Goal: Task Accomplishment & Management: Complete application form

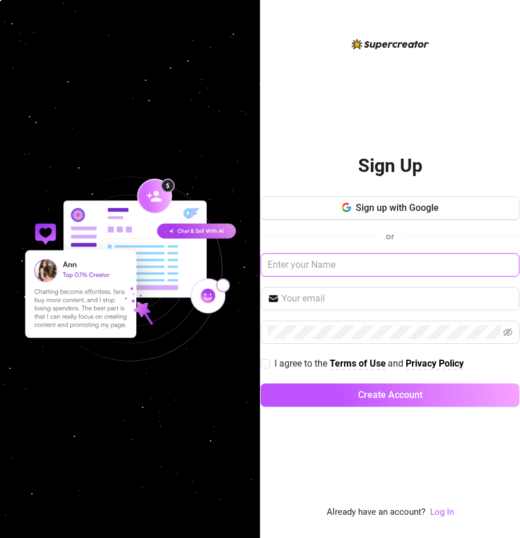
click at [320, 265] on input "text" at bounding box center [390, 264] width 259 height 23
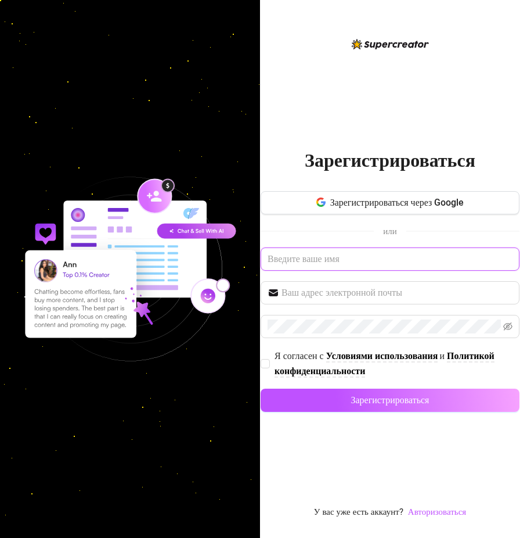
click at [335, 261] on input "text" at bounding box center [390, 258] width 259 height 23
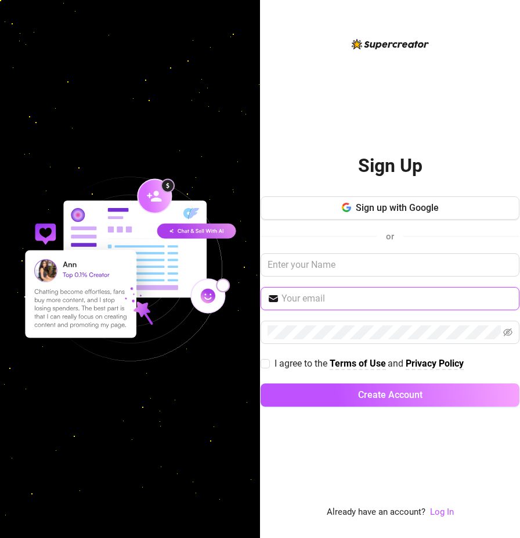
click at [323, 296] on input "text" at bounding box center [397, 299] width 231 height 14
click at [317, 236] on div "or" at bounding box center [390, 236] width 259 height 15
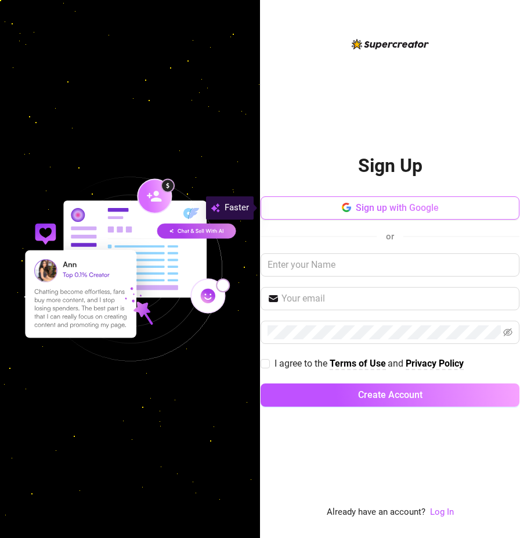
click at [354, 204] on button "Sign up with Google" at bounding box center [390, 207] width 259 height 23
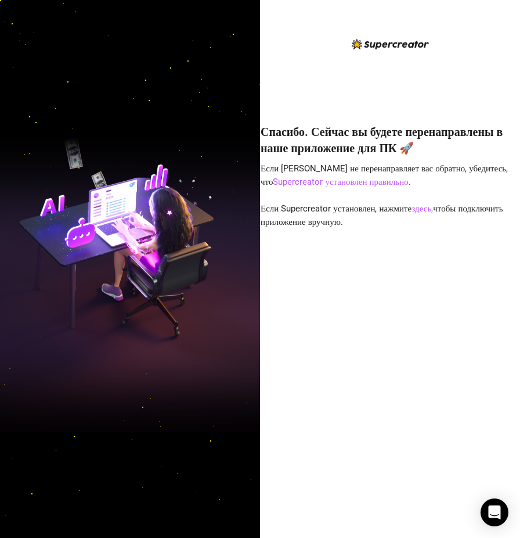
click at [401, 214] on div "Спасибо. Сейчас вы будете перенаправлены в наше приложение для ПК 🚀 Если браузе…" at bounding box center [390, 313] width 259 height 411
click at [419, 209] on font "здесь," at bounding box center [422, 208] width 21 height 10
